Goal: Navigation & Orientation: Find specific page/section

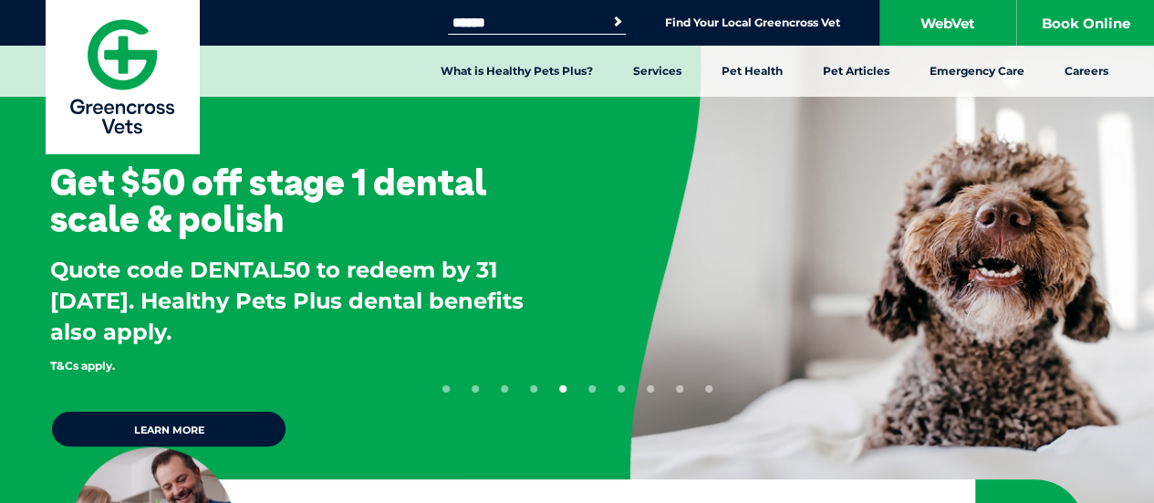
click at [585, 23] on input "Search for:" at bounding box center [525, 23] width 155 height 15
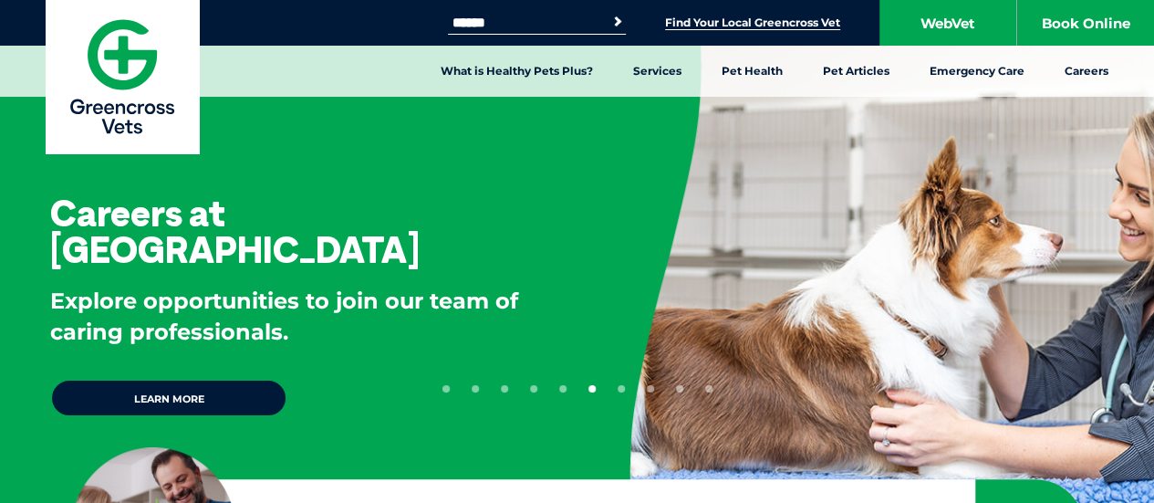
click at [715, 18] on link "Find Your Local Greencross Vet" at bounding box center [752, 23] width 175 height 15
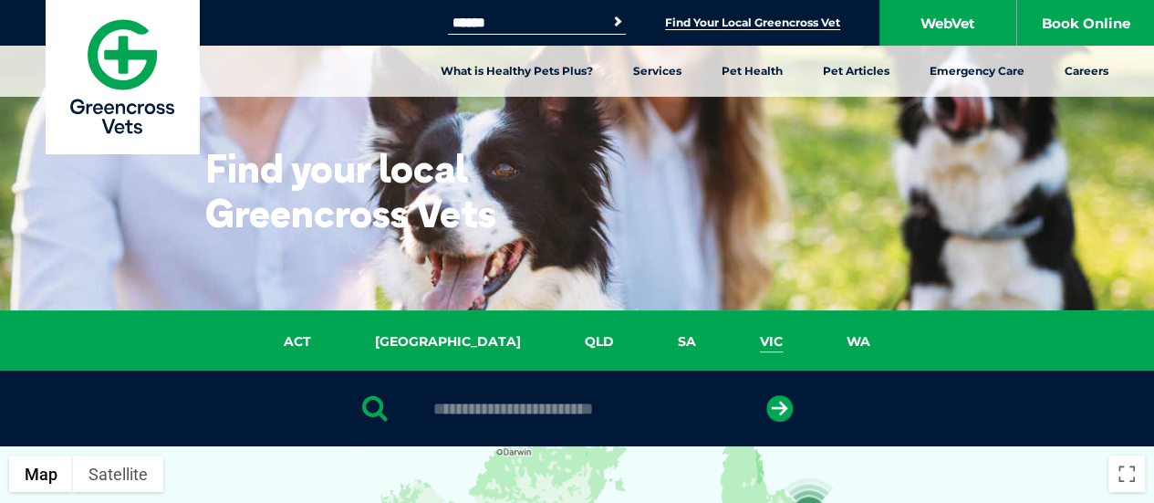
click at [728, 338] on link "VIC" at bounding box center [771, 341] width 87 height 21
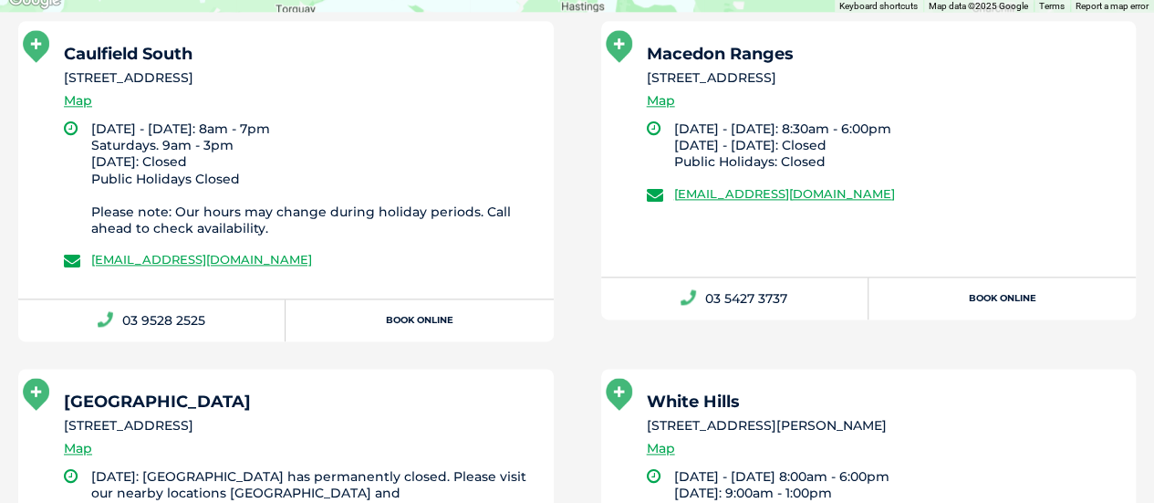
scroll to position [966, 0]
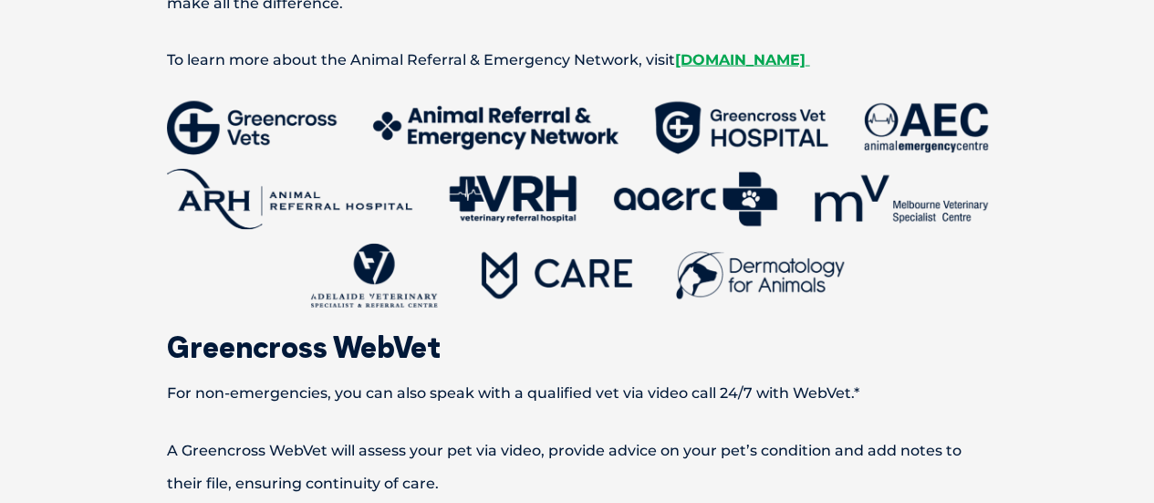
scroll to position [1915, 0]
